Goal: Task Accomplishment & Management: Manage account settings

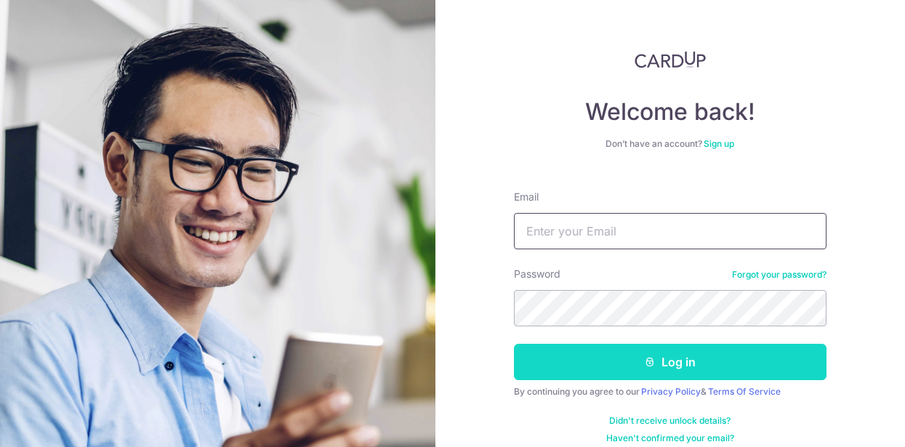
type input "[EMAIL_ADDRESS][DOMAIN_NAME]"
click at [649, 354] on button "Log in" at bounding box center [670, 362] width 313 height 36
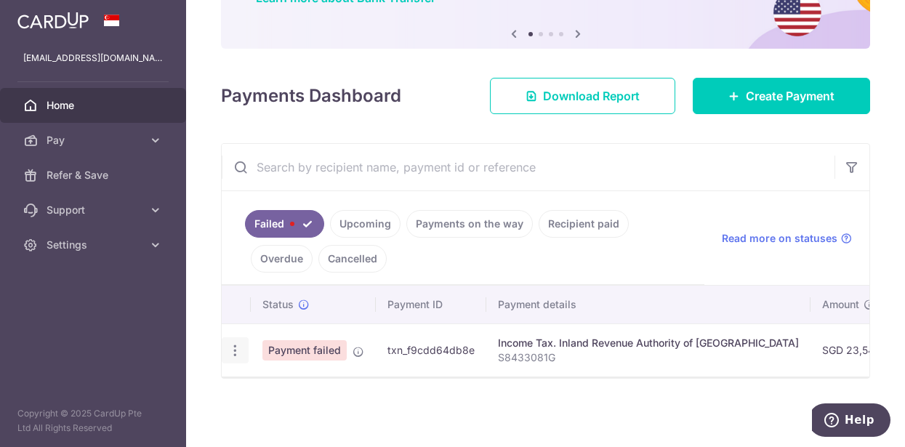
click at [228, 347] on icon "button" at bounding box center [235, 350] width 15 height 15
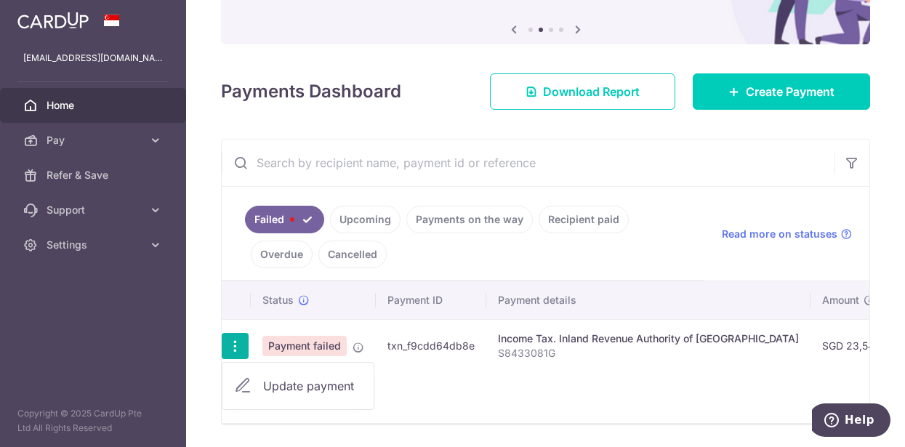
click at [276, 384] on span "Update payment" at bounding box center [312, 385] width 99 height 17
radio input "true"
type input "23,547.06"
type input "S8433081G"
type input "OCBCTAX173"
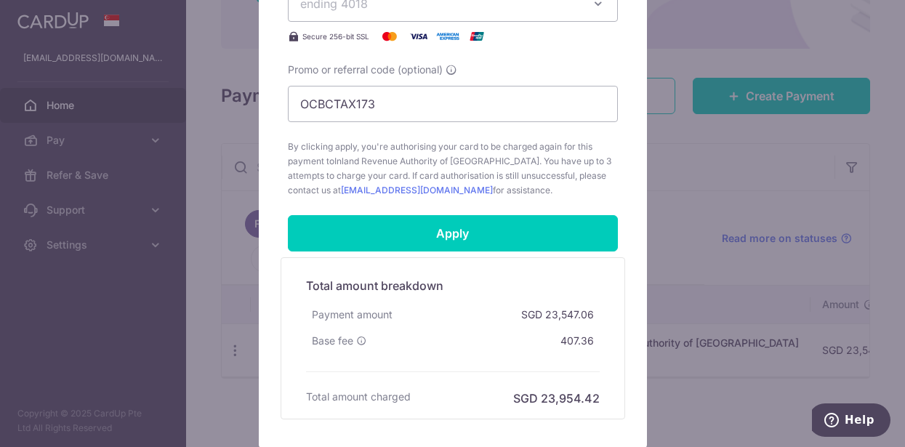
scroll to position [622, 0]
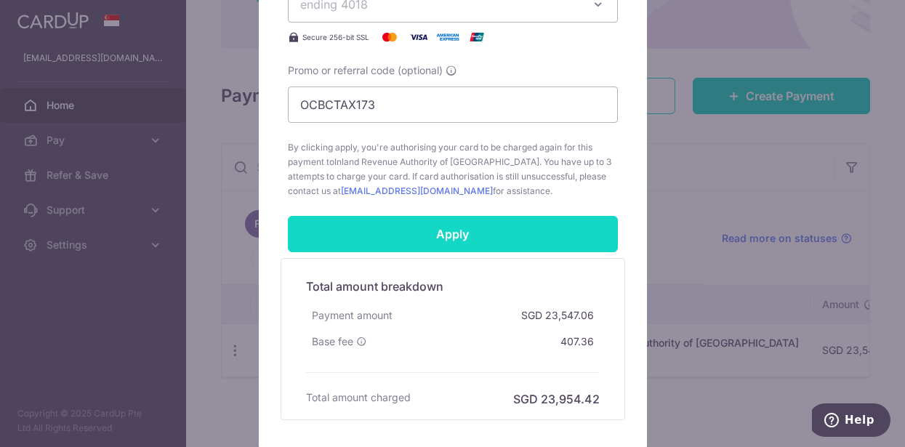
click at [485, 238] on input "Apply" at bounding box center [453, 234] width 330 height 36
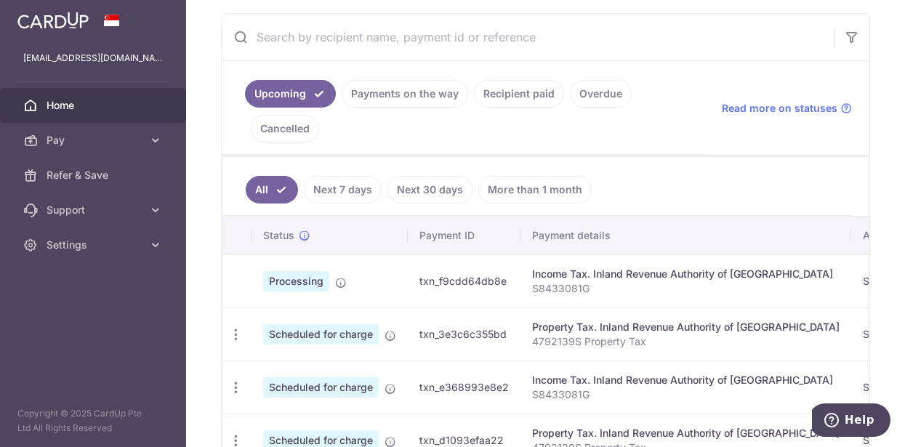
scroll to position [270, 0]
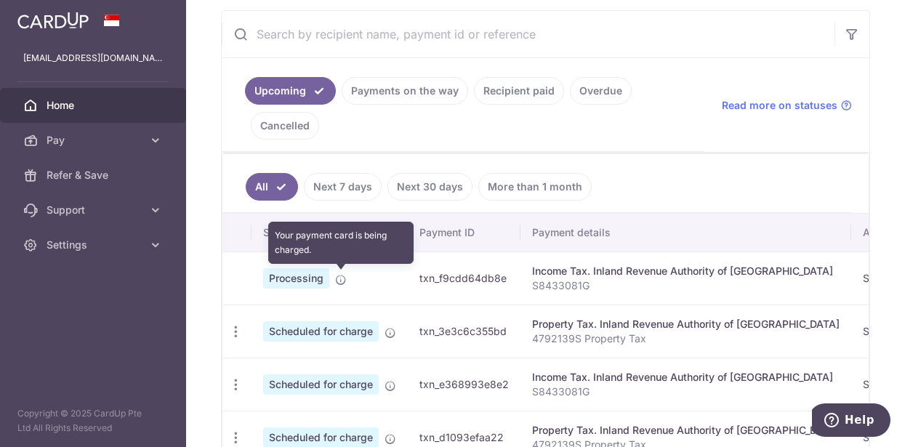
click at [339, 281] on icon at bounding box center [341, 280] width 12 height 12
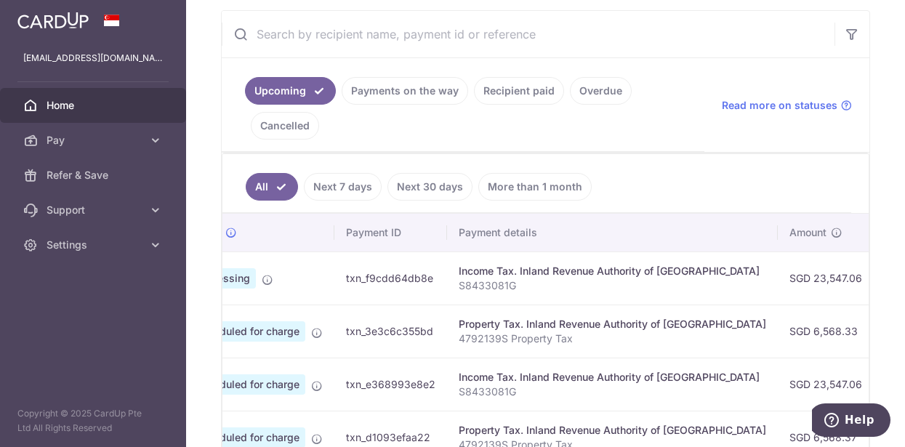
scroll to position [0, 60]
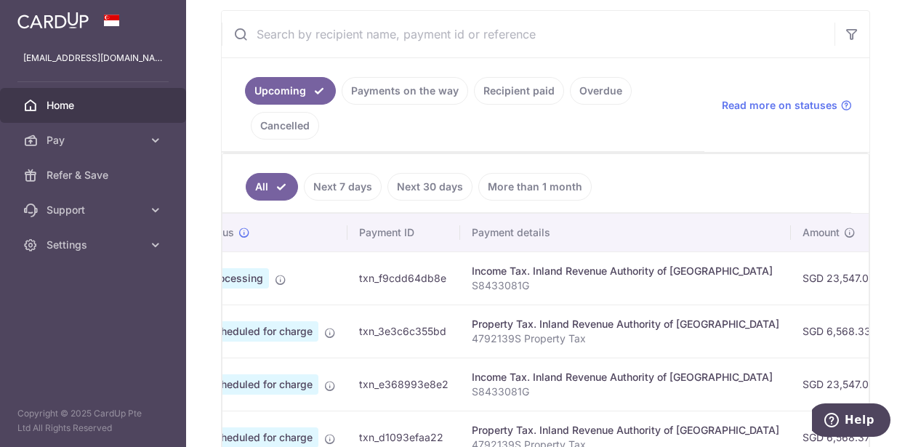
click at [523, 100] on link "Recipient paid" at bounding box center [519, 91] width 90 height 28
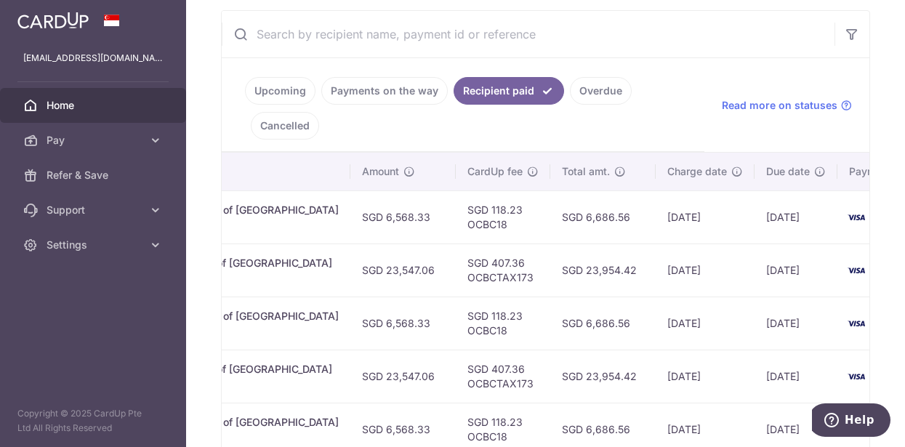
scroll to position [0, 483]
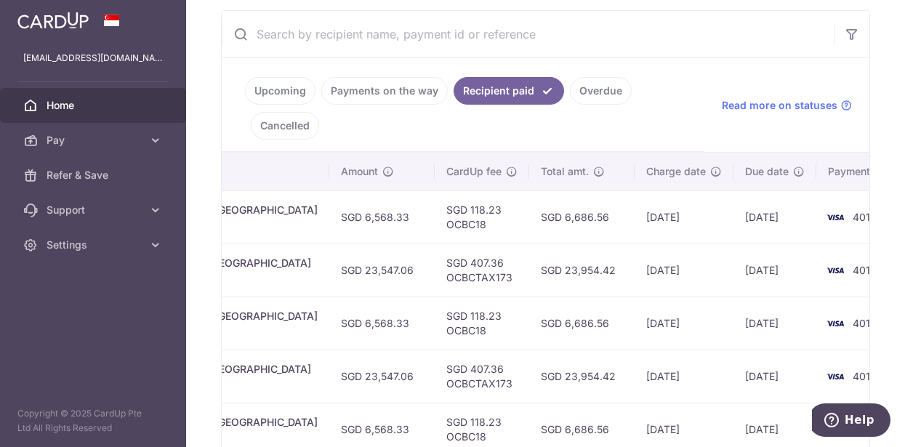
click at [307, 88] on link "Upcoming" at bounding box center [280, 91] width 71 height 28
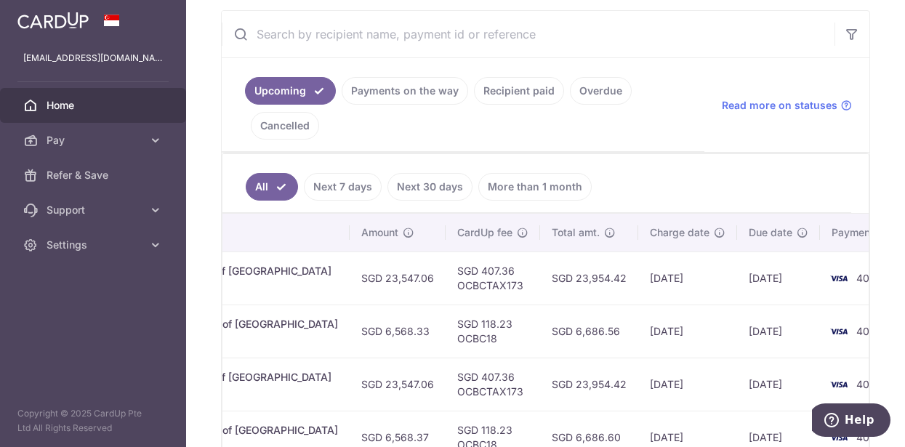
scroll to position [0, 508]
